Goal: Task Accomplishment & Management: Use online tool/utility

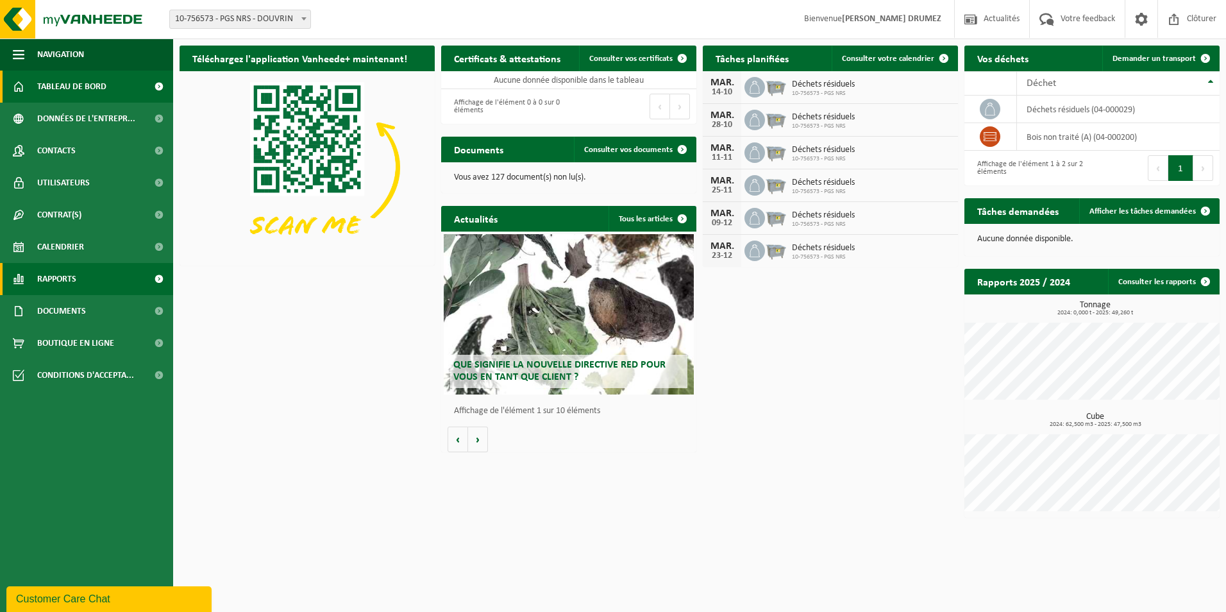
click at [81, 283] on link "Rapports" at bounding box center [86, 279] width 173 height 32
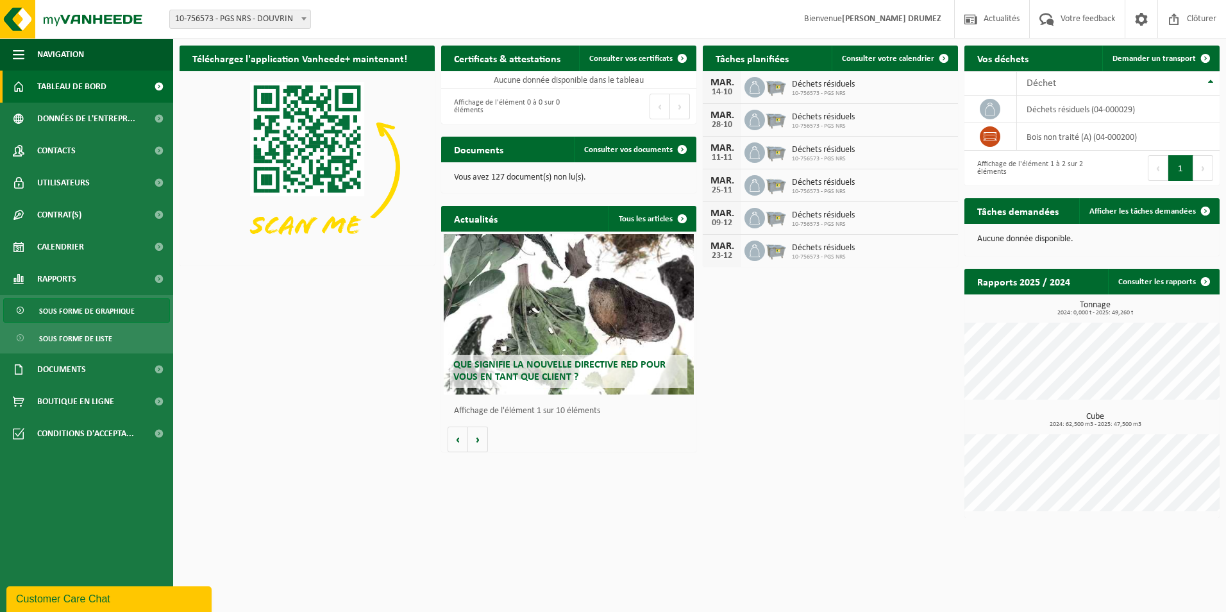
click at [99, 314] on span "Sous forme de graphique" at bounding box center [87, 311] width 96 height 24
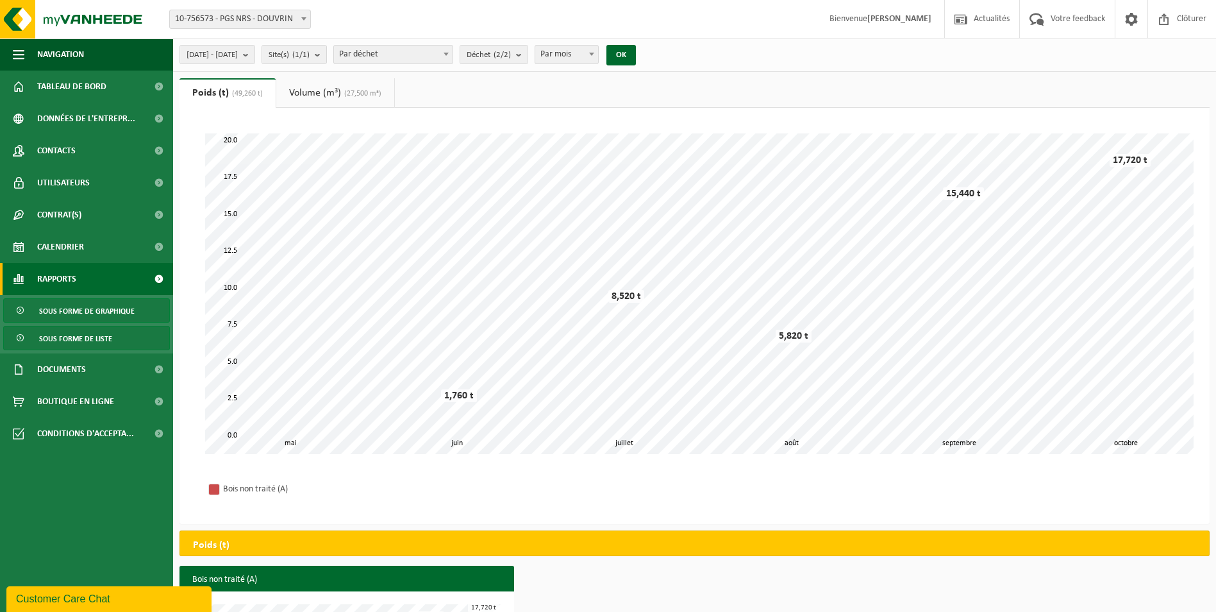
click at [106, 337] on span "Sous forme de liste" at bounding box center [75, 338] width 73 height 24
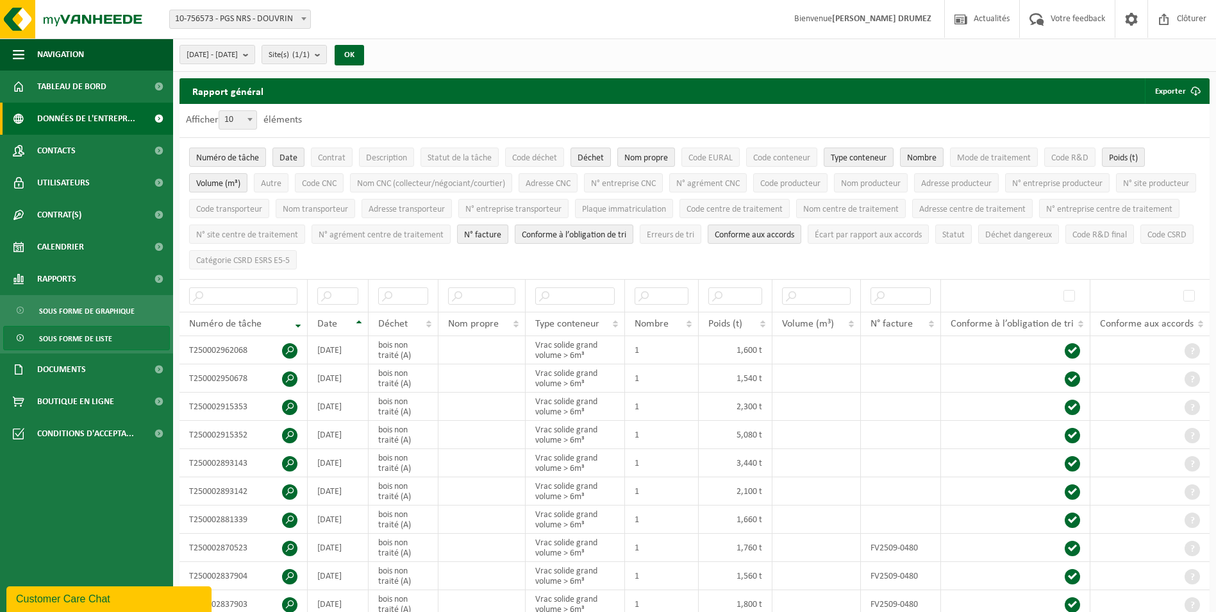
click at [106, 115] on span "Données de l'entrepr..." at bounding box center [86, 119] width 98 height 32
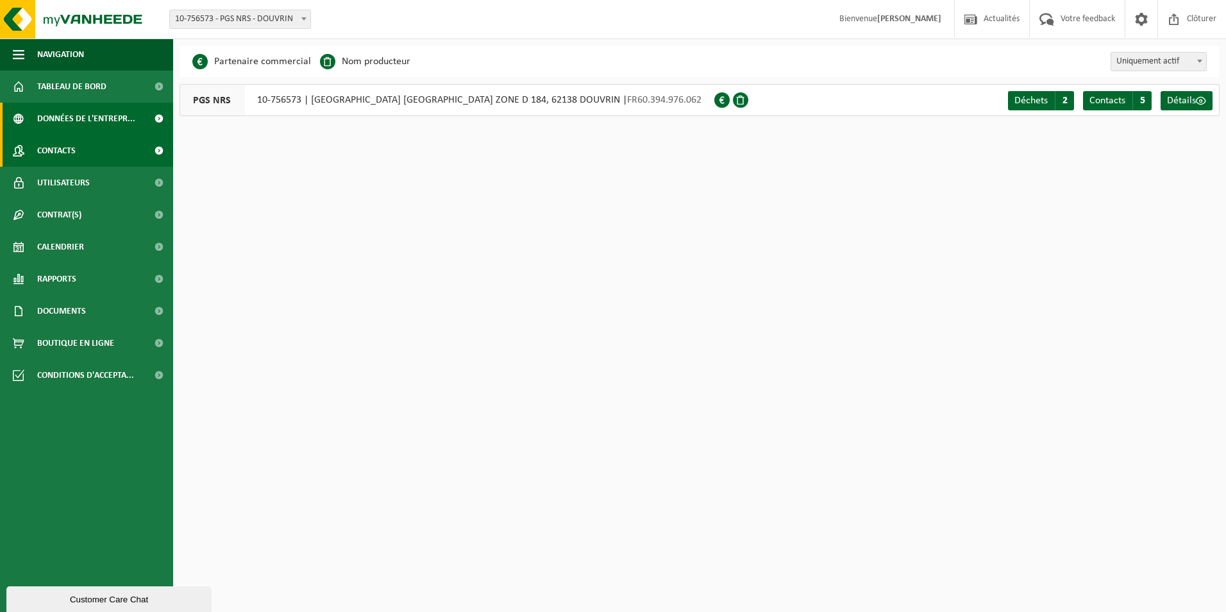
click at [76, 154] on span "Contacts" at bounding box center [56, 151] width 38 height 32
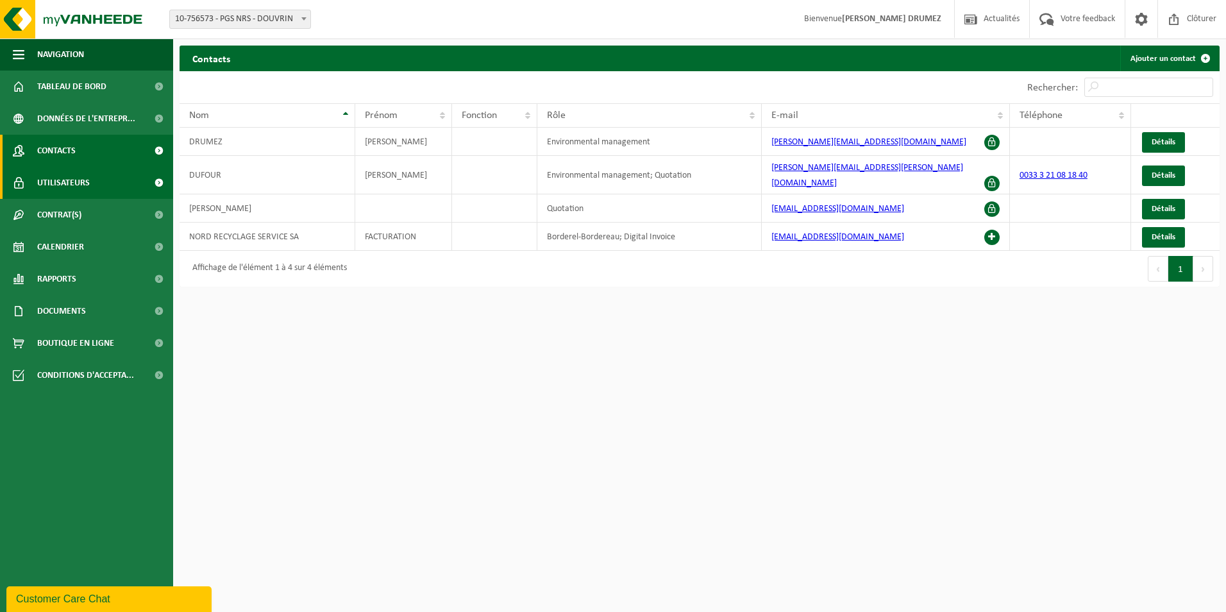
click at [79, 187] on span "Utilisateurs" at bounding box center [63, 183] width 53 height 32
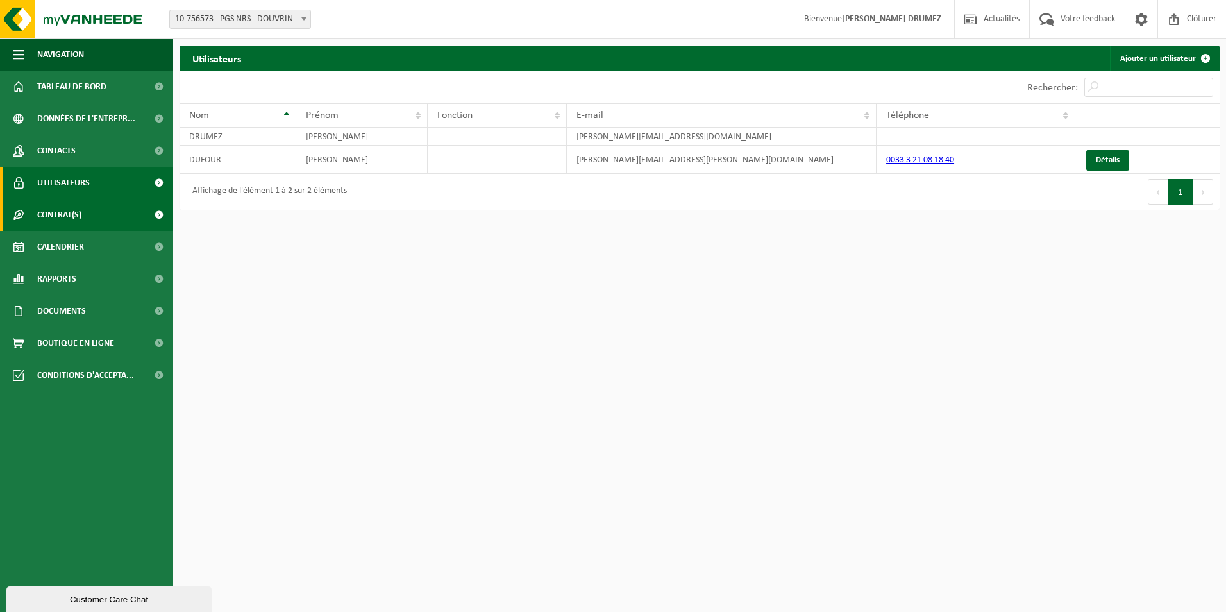
click at [69, 211] on span "Contrat(s)" at bounding box center [59, 215] width 44 height 32
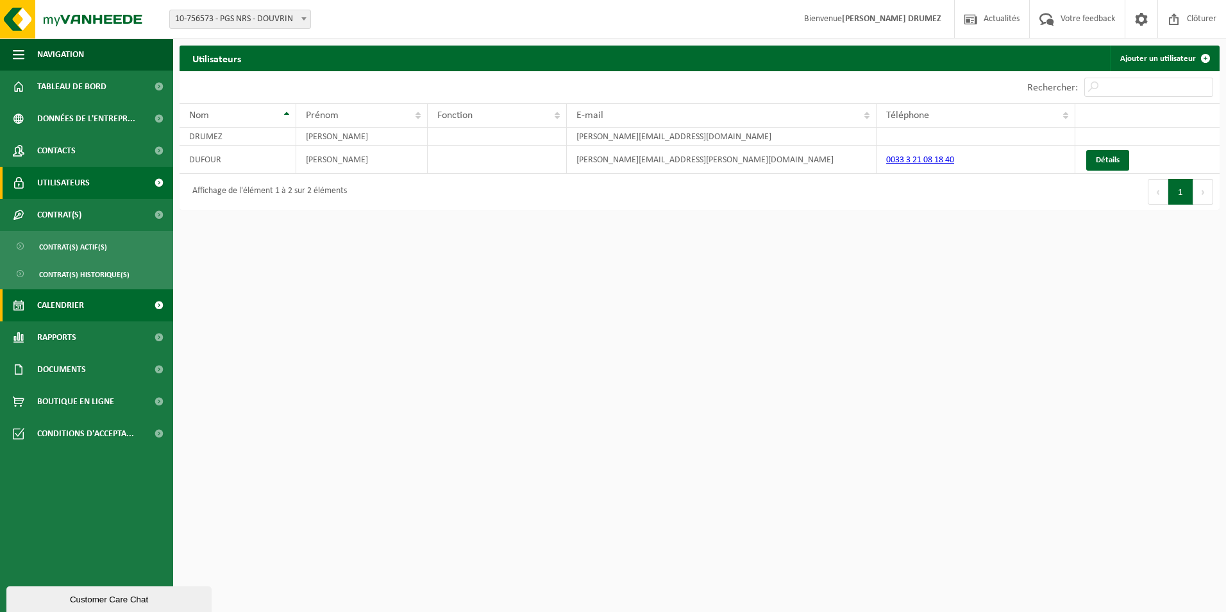
click at [69, 306] on span "Calendrier" at bounding box center [60, 305] width 47 height 32
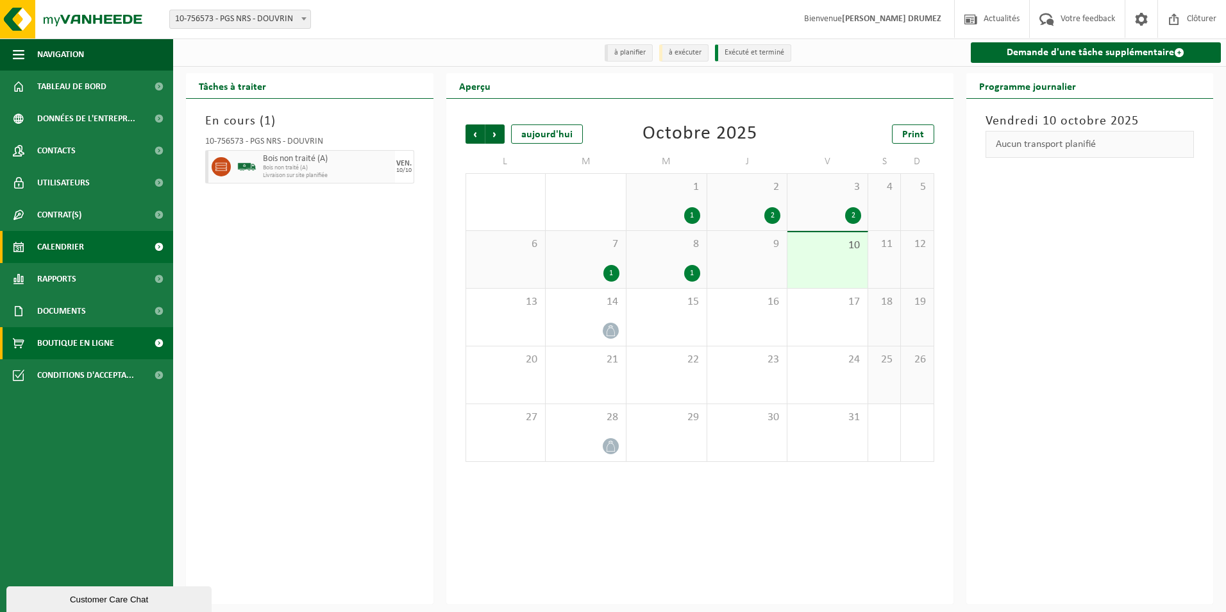
click at [56, 345] on span "Boutique en ligne" at bounding box center [75, 343] width 77 height 32
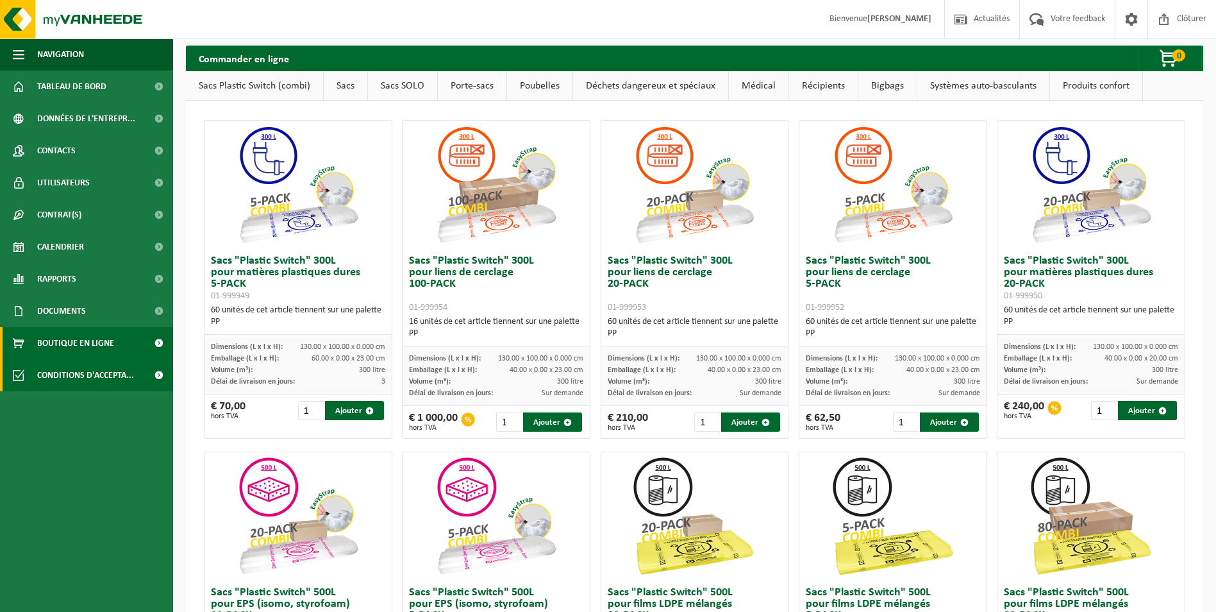
click at [65, 372] on span "Conditions d'accepta..." at bounding box center [85, 375] width 97 height 32
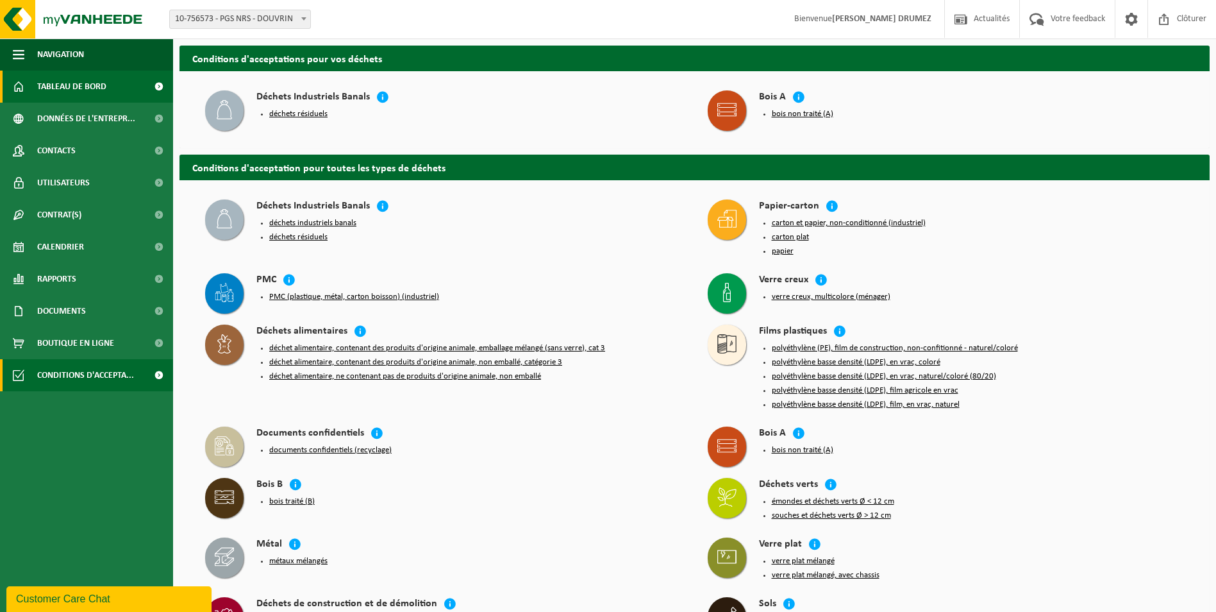
click at [99, 81] on span "Tableau de bord" at bounding box center [71, 87] width 69 height 32
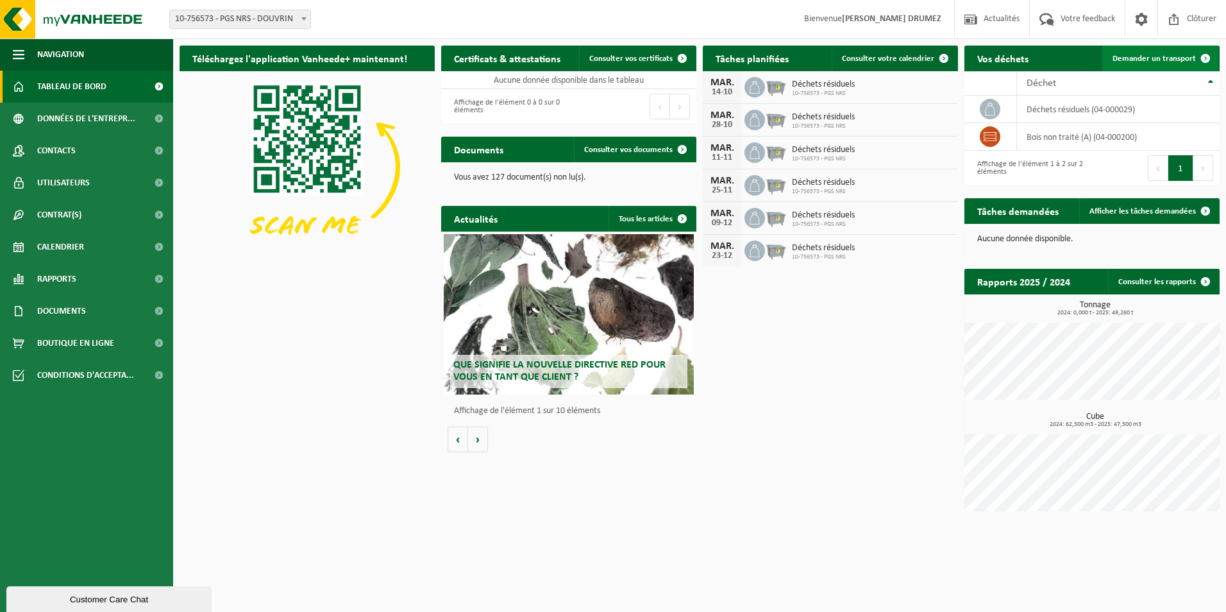
click at [1160, 52] on link "Demander un transport" at bounding box center [1160, 59] width 116 height 26
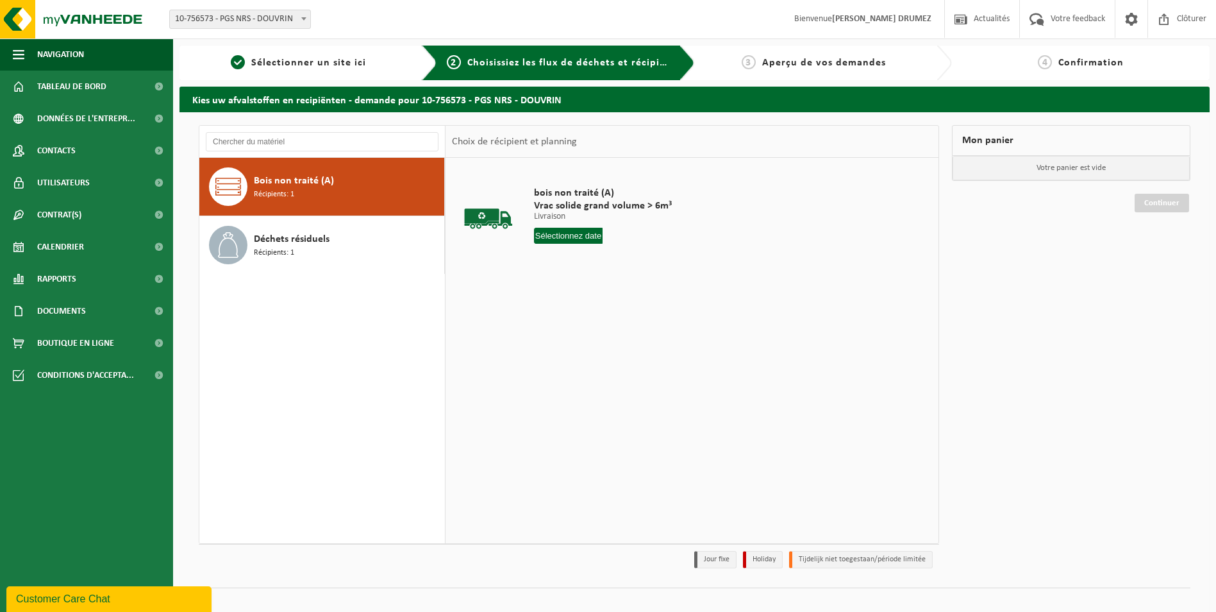
click at [566, 237] on input "text" at bounding box center [568, 236] width 69 height 16
click at [549, 349] on div "13" at bounding box center [546, 349] width 22 height 21
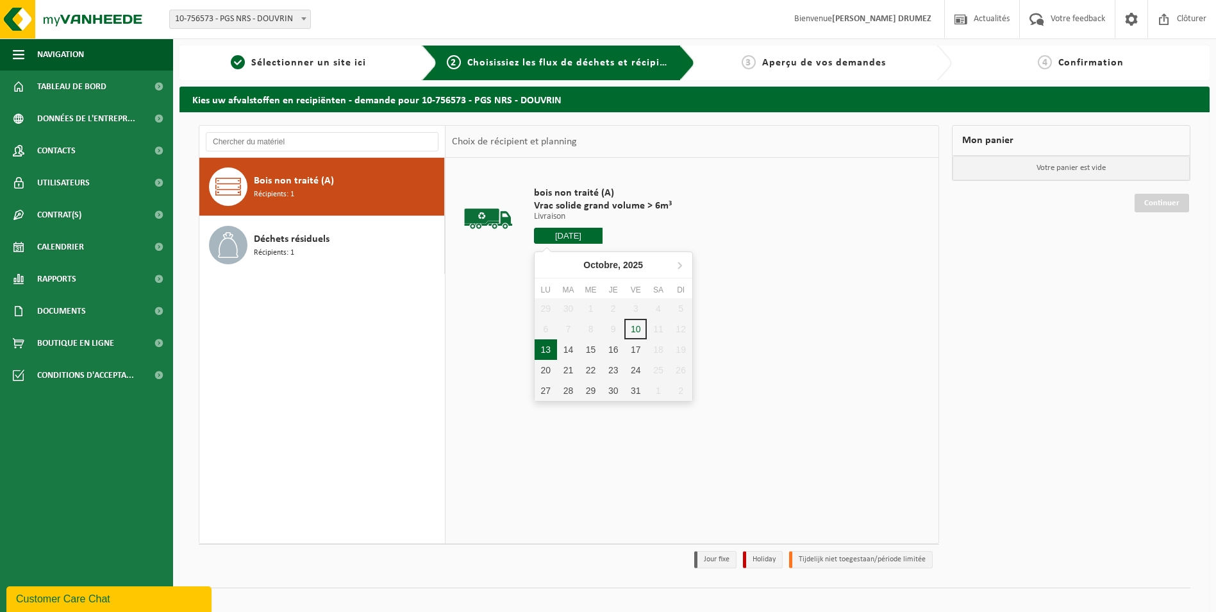
type input "à partir de [DATE]"
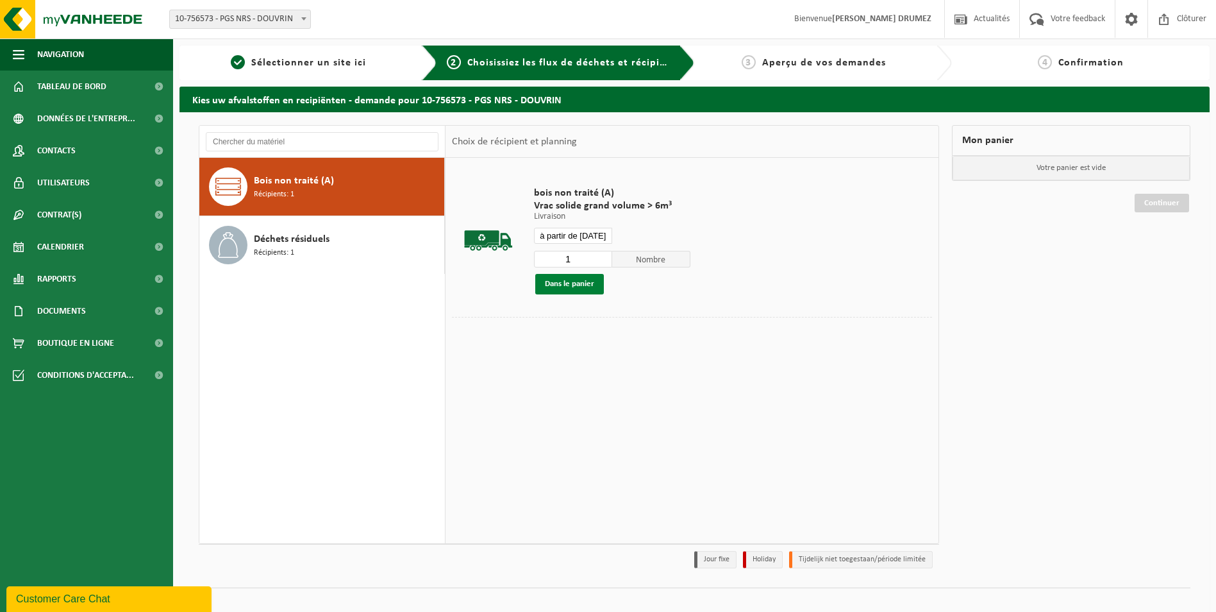
click at [578, 287] on button "Dans le panier" at bounding box center [569, 284] width 69 height 21
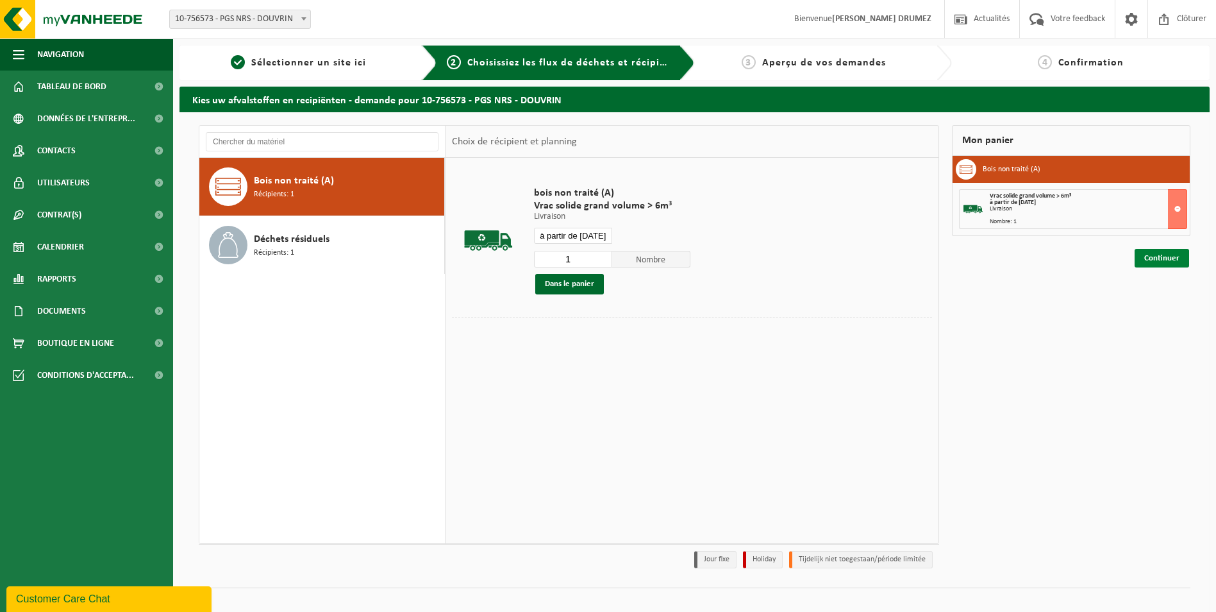
click at [1157, 260] on link "Continuer" at bounding box center [1162, 258] width 54 height 19
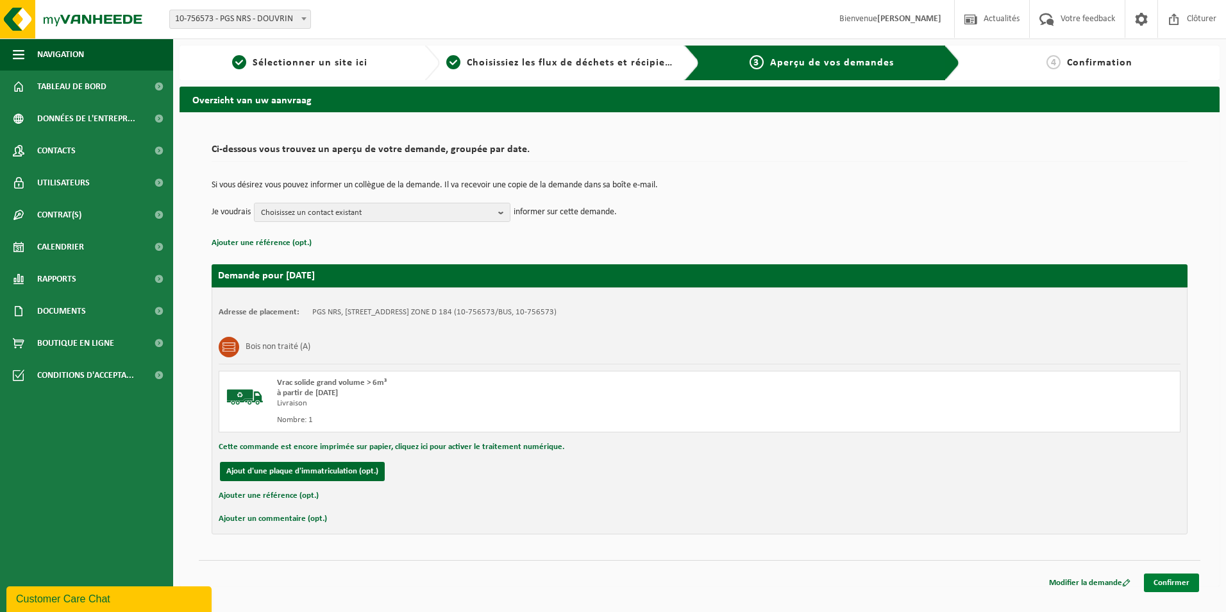
click at [1171, 584] on link "Confirmer" at bounding box center [1171, 582] width 55 height 19
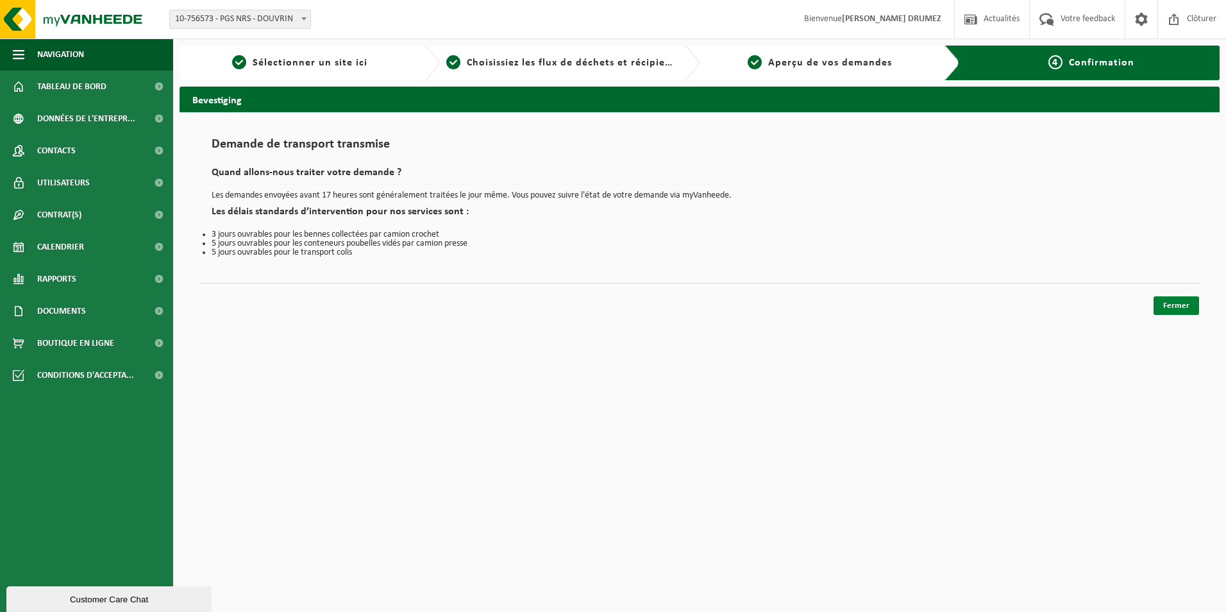
click at [1167, 306] on link "Fermer" at bounding box center [1176, 305] width 46 height 19
